Goal: Task Accomplishment & Management: Complete application form

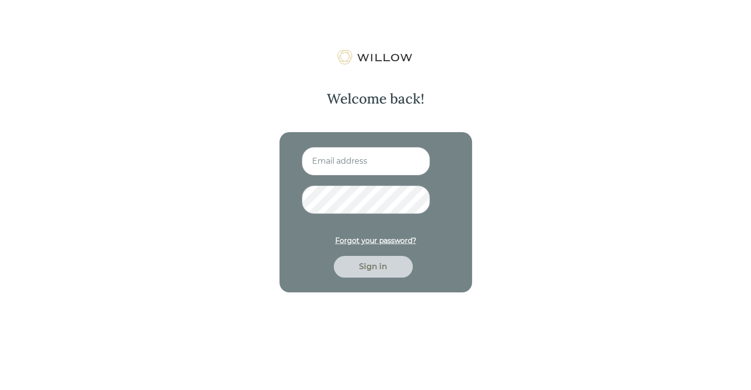
click at [346, 173] on input at bounding box center [365, 161] width 128 height 29
type input "[EMAIL_ADDRESS][DOMAIN_NAME]"
click at [334, 256] on button "Sign in" at bounding box center [373, 267] width 79 height 22
click at [371, 267] on div "Sign in" at bounding box center [373, 267] width 56 height 12
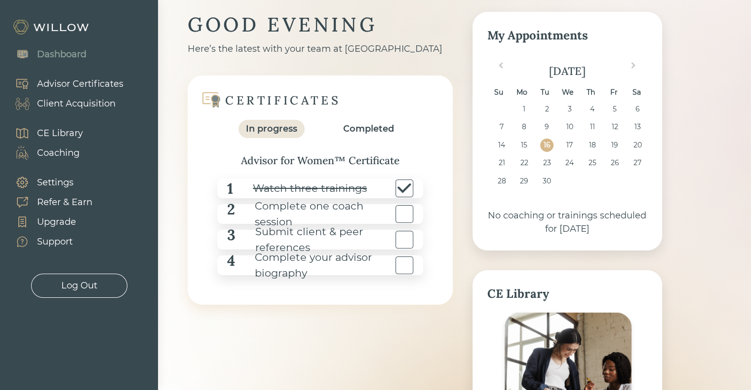
scroll to position [33, 0]
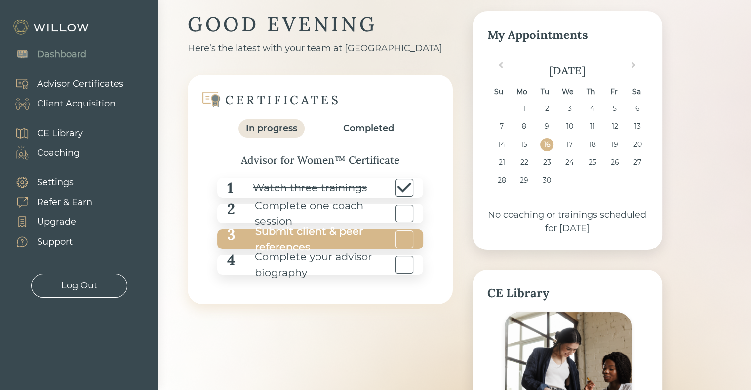
click at [320, 240] on div "Submit client & peer references" at bounding box center [313, 240] width 157 height 32
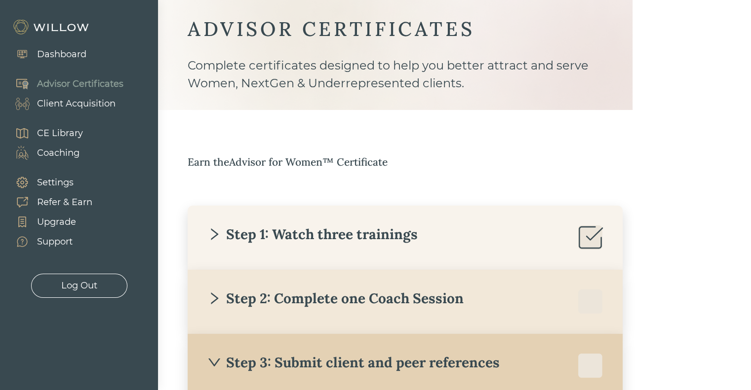
scroll to position [16, 0]
